Goal: Complete application form

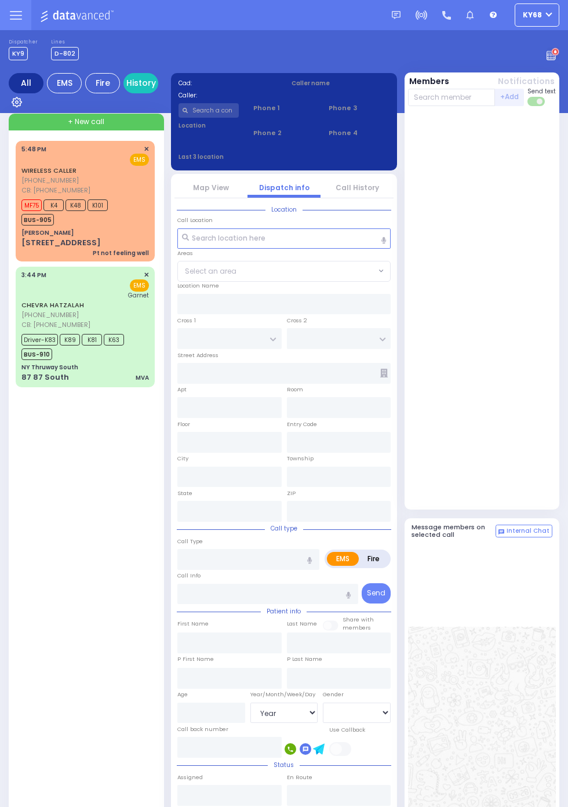
select select "Year"
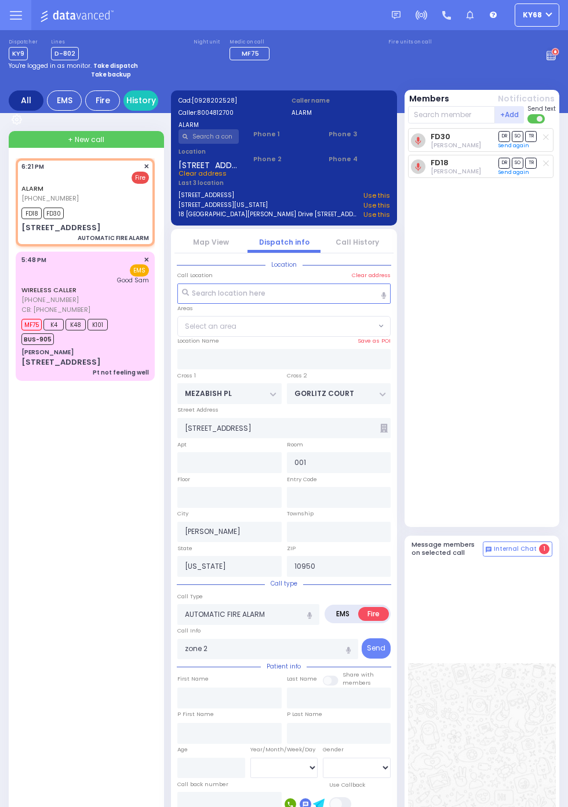
select select
select select "ATZEI TAMURIM"
select select
radio input "true"
select select
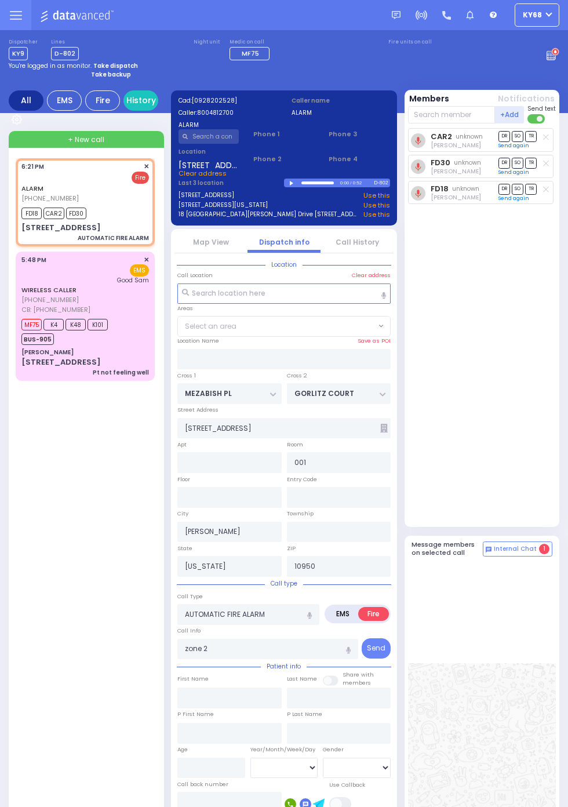
select select "ATZEI TAMURIM"
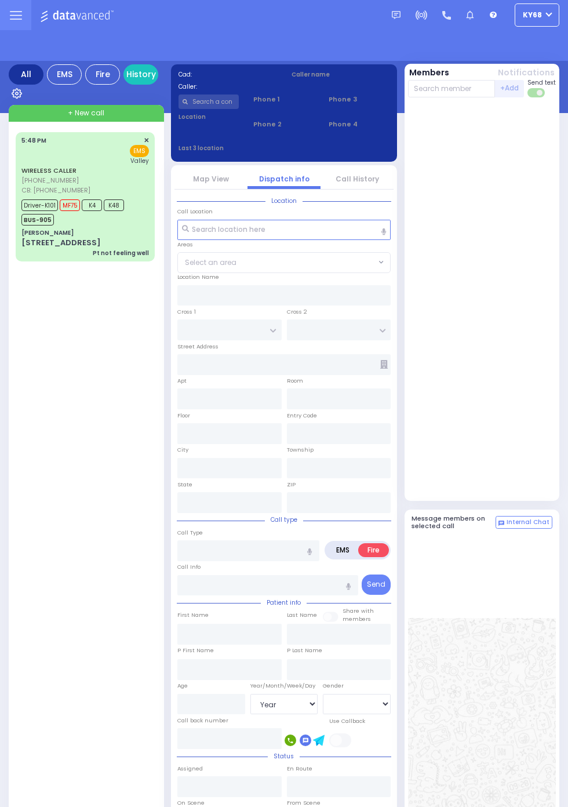
select select "Year"
